Goal: Find specific page/section: Find specific page/section

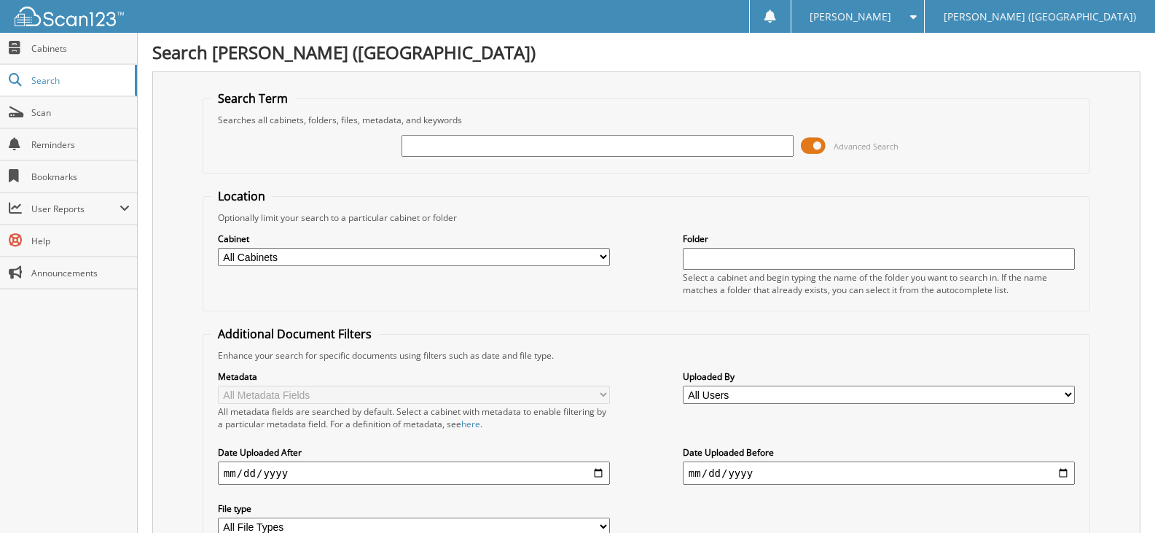
click at [493, 147] on input "text" at bounding box center [598, 146] width 392 height 22
type input "6112316"
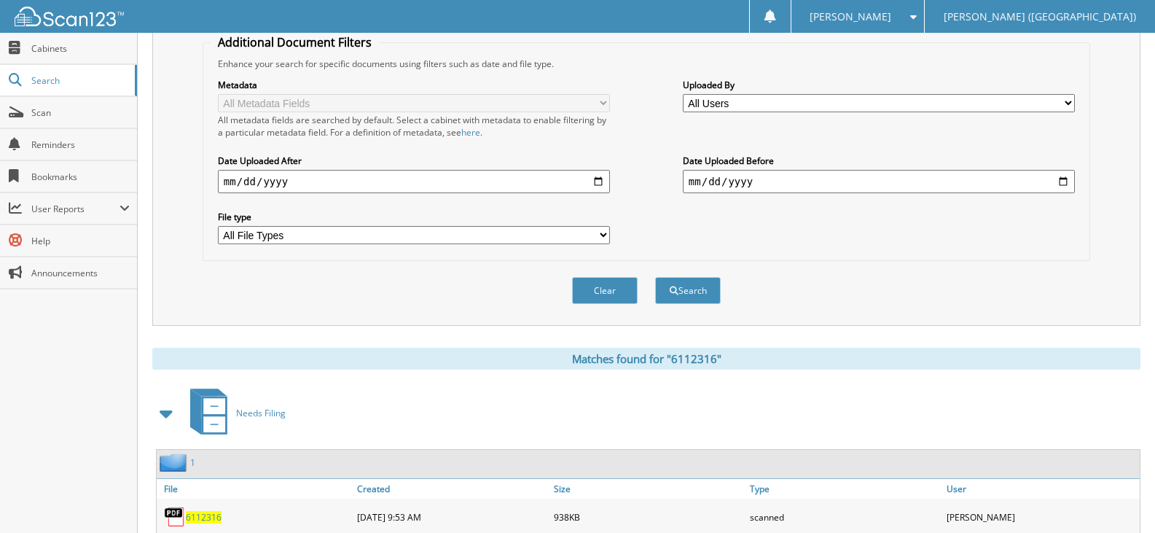
scroll to position [339, 0]
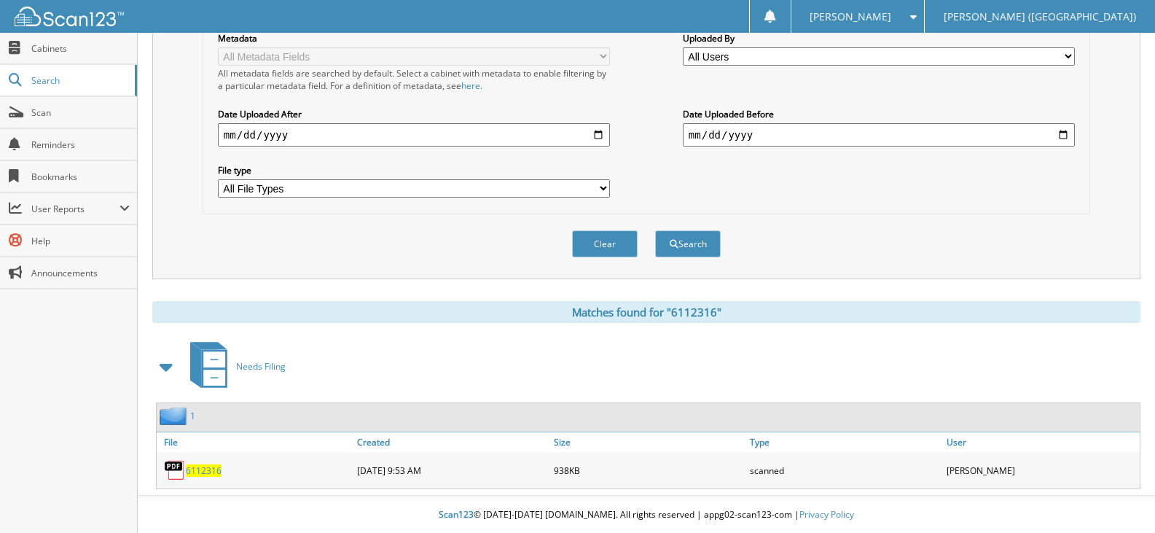
click at [203, 470] on span "6112316" at bounding box center [204, 470] width 36 height 12
drag, startPoint x: 63, startPoint y: 114, endPoint x: 61, endPoint y: 125, distance: 11.0
click at [63, 114] on span "Scan" at bounding box center [80, 112] width 98 height 12
